Goal: Check status: Check status

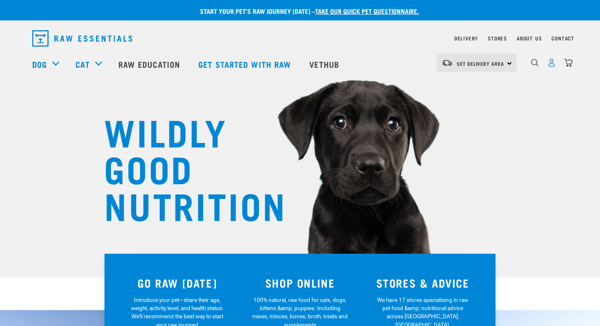
click at [555, 65] on img "dropdown navigation" at bounding box center [551, 62] width 9 height 9
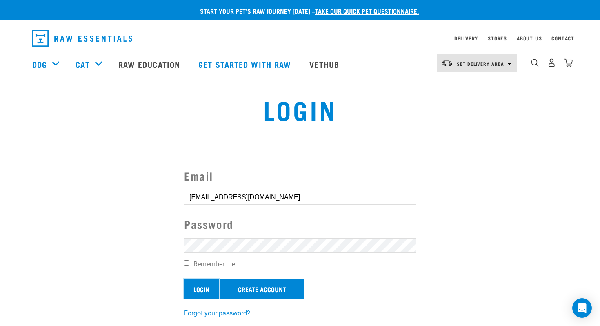
click at [211, 292] on input "Login" at bounding box center [201, 289] width 35 height 20
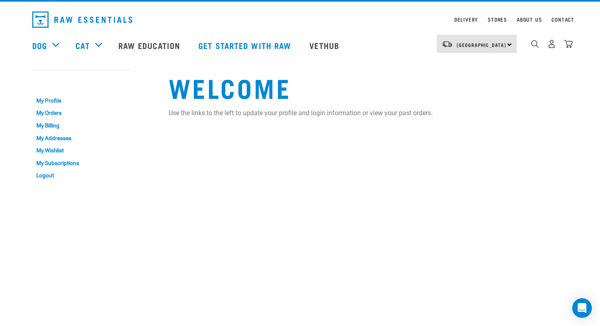
scroll to position [21, 0]
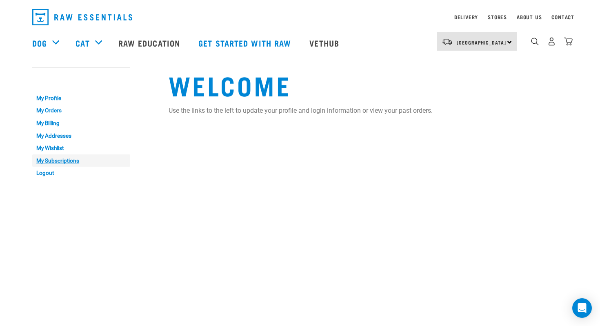
click at [68, 161] on link "My Subscriptions" at bounding box center [81, 160] width 98 height 13
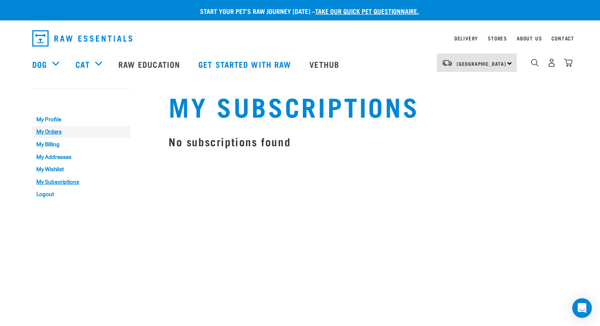
click at [55, 131] on link "My Orders" at bounding box center [81, 132] width 98 height 13
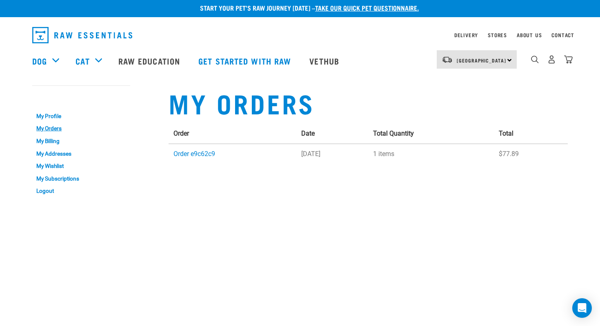
scroll to position [4, 0]
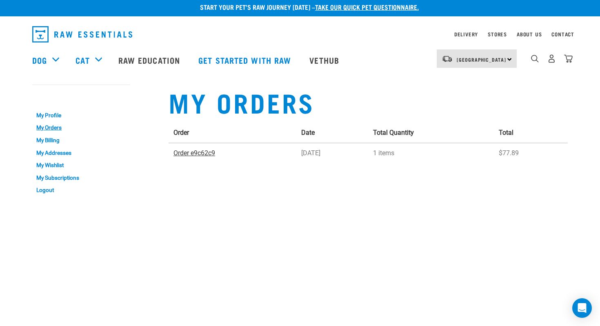
click at [206, 154] on link "Order e9c62c9" at bounding box center [194, 153] width 42 height 8
